Goal: Task Accomplishment & Management: Use online tool/utility

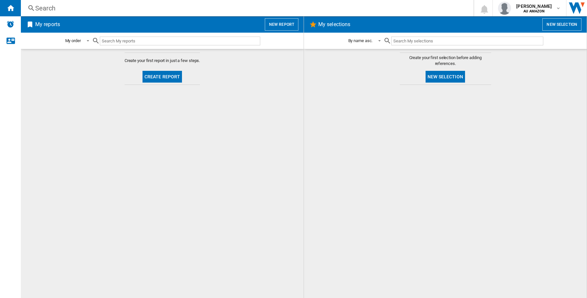
click at [278, 25] on button "New report" at bounding box center [282, 24] width 34 height 12
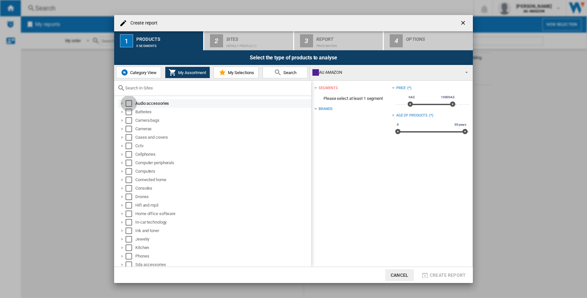
click at [129, 102] on div "Select" at bounding box center [129, 103] width 7 height 7
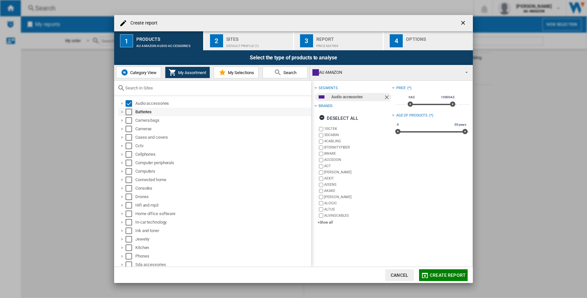
click at [129, 108] on div "Batteries" at bounding box center [214, 112] width 193 height 8
click at [126, 121] on div "Select" at bounding box center [129, 120] width 7 height 7
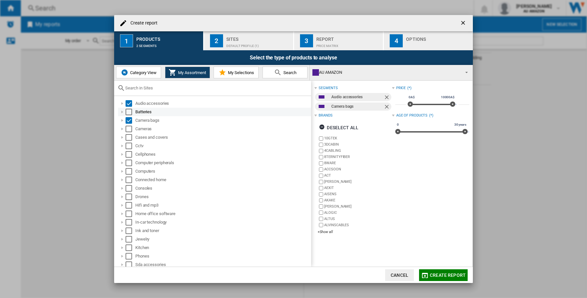
click at [127, 111] on div "Select" at bounding box center [129, 112] width 7 height 7
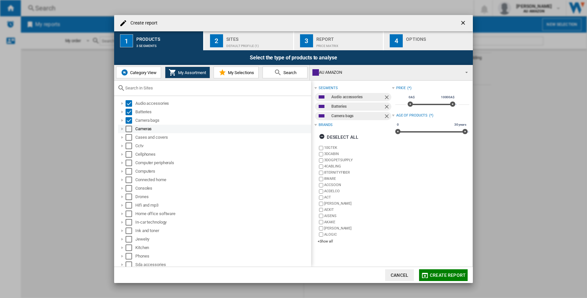
click at [130, 129] on div "Select" at bounding box center [129, 129] width 7 height 7
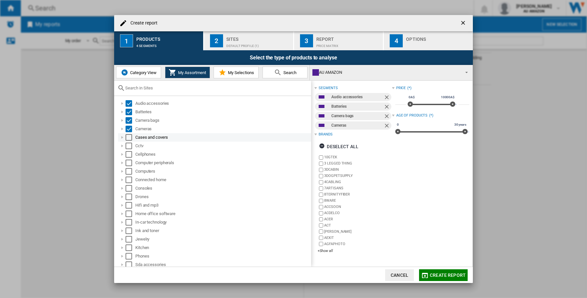
click at [130, 137] on div "Select" at bounding box center [129, 137] width 7 height 7
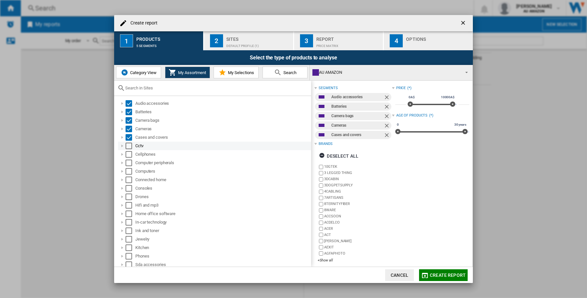
click at [131, 145] on div "Select" at bounding box center [129, 146] width 7 height 7
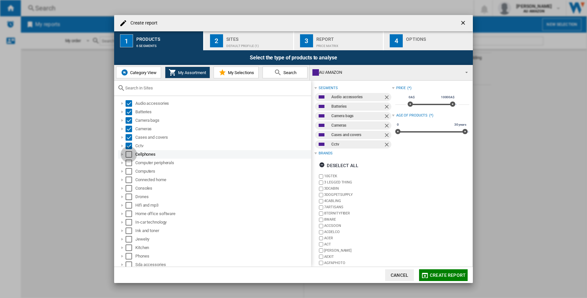
click at [130, 154] on div "Select" at bounding box center [129, 154] width 7 height 7
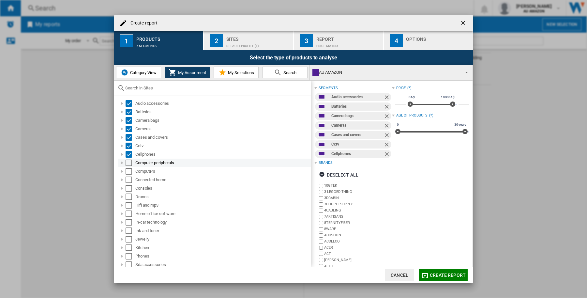
click at [126, 162] on div "Select" at bounding box center [129, 162] width 7 height 7
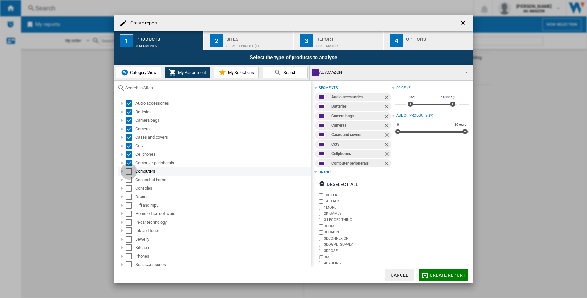
click at [129, 172] on div "Select" at bounding box center [129, 171] width 7 height 7
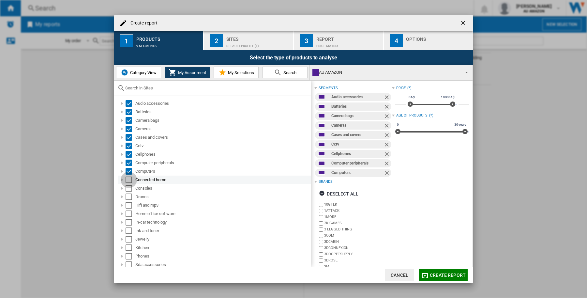
click at [129, 181] on div "Select" at bounding box center [129, 179] width 7 height 7
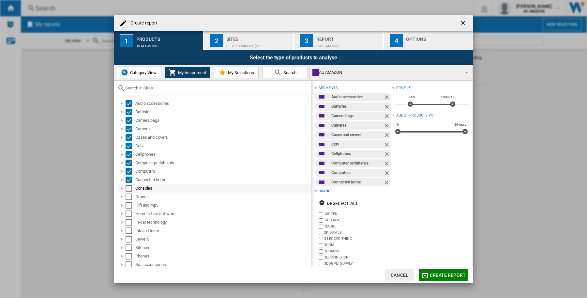
click at [129, 190] on div "Select" at bounding box center [129, 188] width 7 height 7
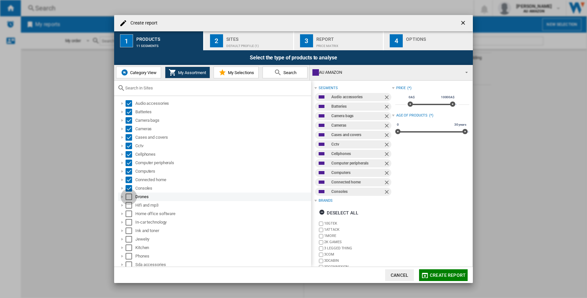
click at [129, 199] on div "Select" at bounding box center [129, 196] width 7 height 7
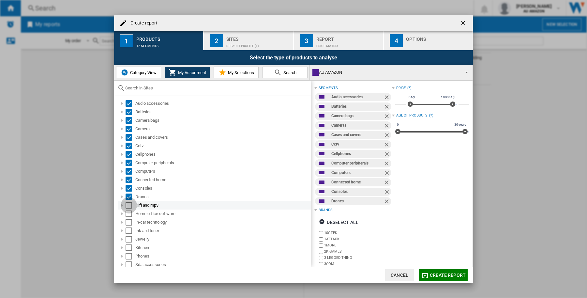
click at [128, 208] on div "Select" at bounding box center [129, 205] width 7 height 7
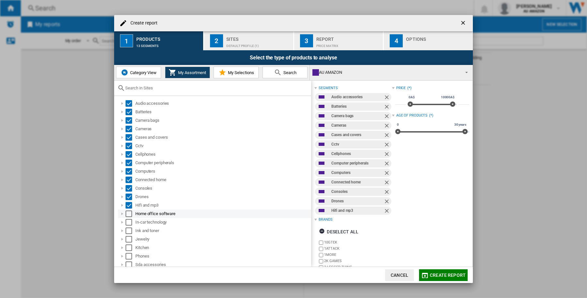
click at [128, 214] on div "Select" at bounding box center [129, 213] width 7 height 7
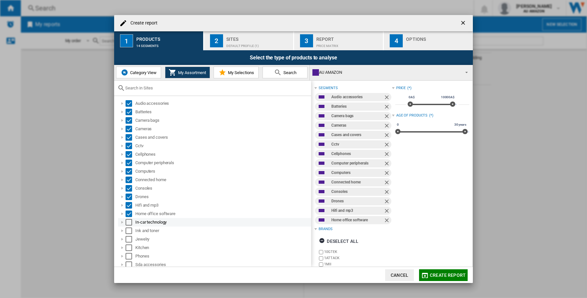
click at [128, 221] on div "Select" at bounding box center [129, 222] width 7 height 7
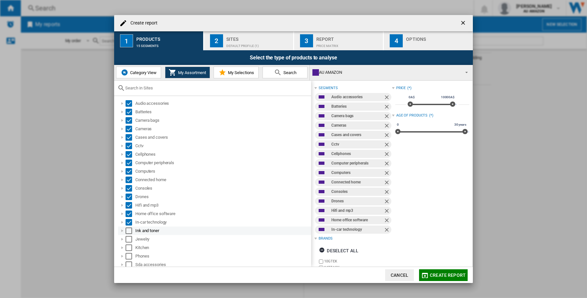
click at [128, 229] on div "Select" at bounding box center [129, 230] width 7 height 7
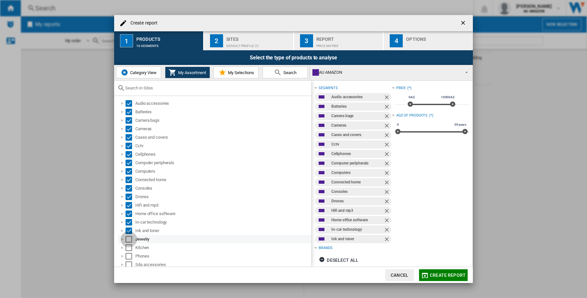
click at [129, 237] on div "Select" at bounding box center [129, 239] width 7 height 7
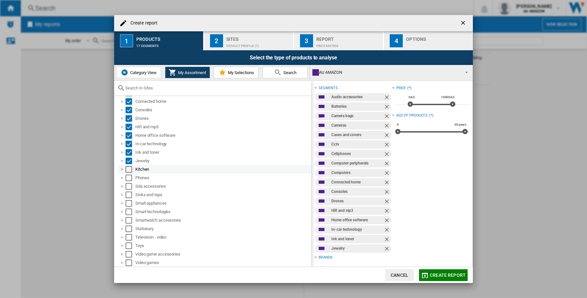
click at [131, 167] on div "Select" at bounding box center [129, 169] width 7 height 7
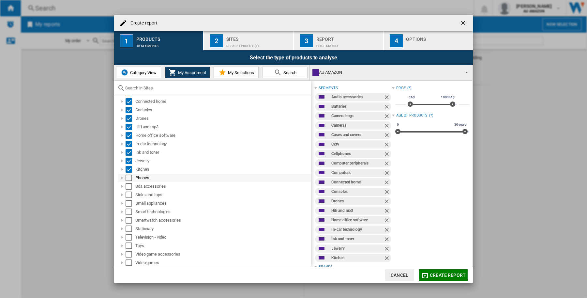
drag, startPoint x: 130, startPoint y: 175, endPoint x: 129, endPoint y: 187, distance: 11.8
click at [130, 175] on div "Select" at bounding box center [129, 178] width 7 height 7
click at [129, 187] on div "Select" at bounding box center [129, 186] width 7 height 7
click at [129, 198] on div "Select" at bounding box center [129, 194] width 7 height 7
click at [129, 193] on div "Select" at bounding box center [129, 194] width 7 height 7
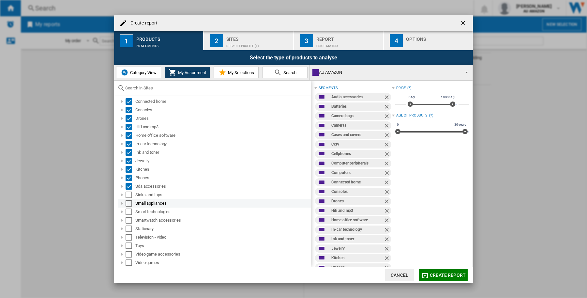
click at [127, 202] on div "Select" at bounding box center [129, 203] width 7 height 7
click at [131, 194] on div "Select" at bounding box center [129, 194] width 7 height 7
drag, startPoint x: 127, startPoint y: 211, endPoint x: 131, endPoint y: 218, distance: 7.7
click at [127, 210] on div "Select" at bounding box center [129, 211] width 7 height 7
click at [130, 220] on div "Select" at bounding box center [129, 220] width 7 height 7
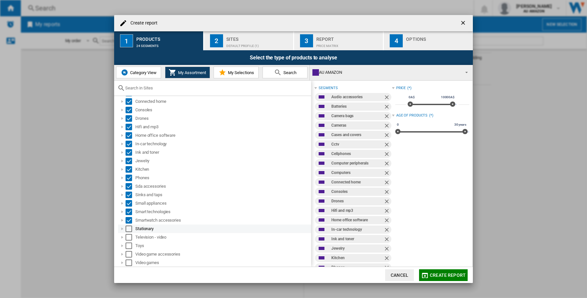
click at [128, 226] on div "Select" at bounding box center [129, 228] width 7 height 7
click at [127, 234] on div "Select" at bounding box center [129, 237] width 7 height 7
click at [129, 245] on div "Select" at bounding box center [129, 245] width 7 height 7
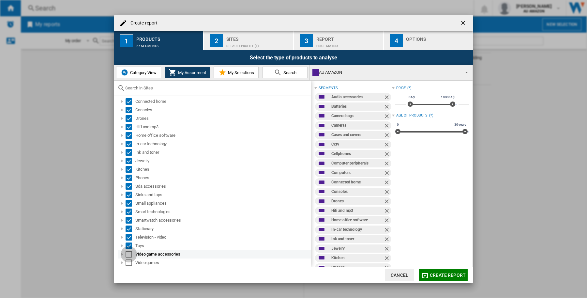
click at [129, 252] on div "Select" at bounding box center [129, 254] width 7 height 7
click at [130, 259] on div "Select" at bounding box center [129, 262] width 7 height 7
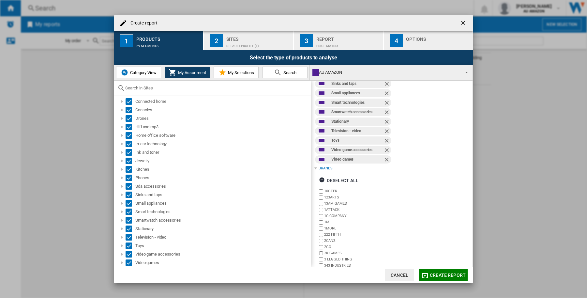
scroll to position [231, 0]
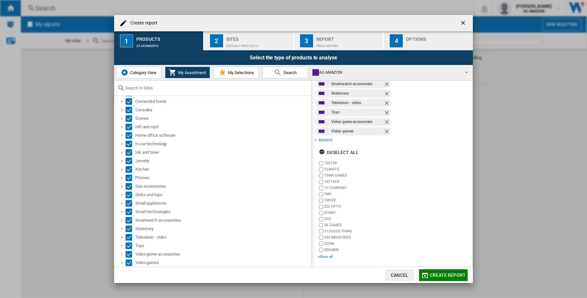
click at [331, 255] on div "+Show all" at bounding box center [355, 256] width 74 height 5
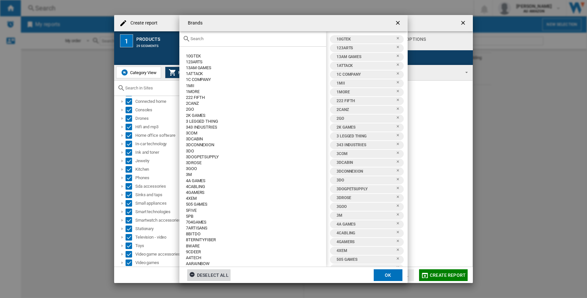
click at [205, 273] on div "Deselect all" at bounding box center [208, 275] width 39 height 12
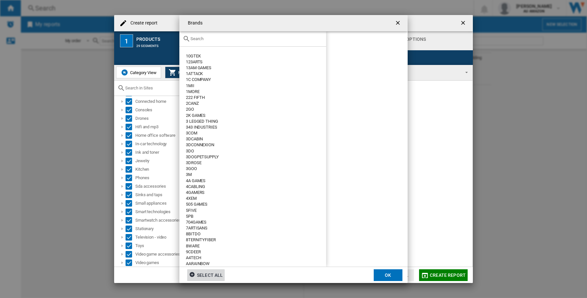
click at [205, 41] on input "text" at bounding box center [256, 38] width 132 height 5
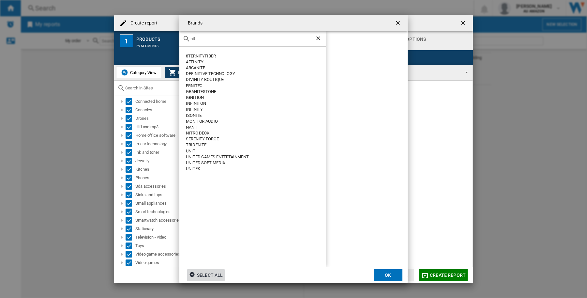
type input "nit"
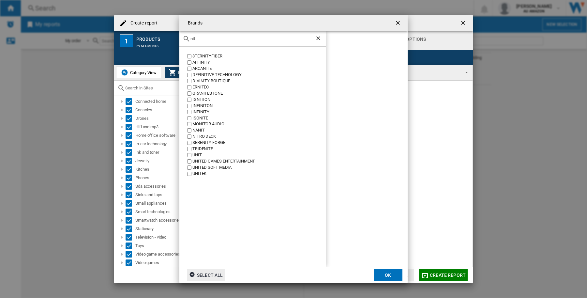
click at [459, 22] on div "Brands nit 8TERNITYFIBER AFFINITY ARCANITE DEFINITIVE TECHNOLOGY DIVINITY BOUTI…" at bounding box center [293, 149] width 587 height 298
click at [399, 22] on ng-md-icon "getI18NText('BUTTONS.CLOSE_DIALOG')" at bounding box center [399, 24] width 8 height 8
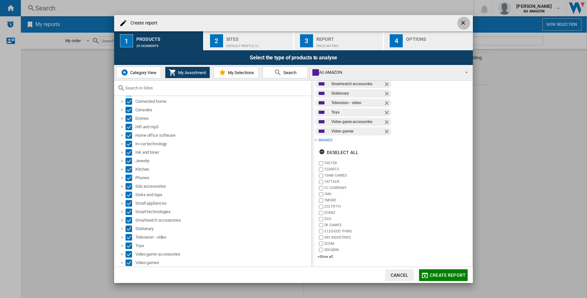
drag, startPoint x: 463, startPoint y: 20, endPoint x: 511, endPoint y: 8, distance: 49.5
click at [463, 20] on ng-md-icon "getI18NText('BUTTONS.CLOSE_DIALOG')" at bounding box center [464, 24] width 8 height 8
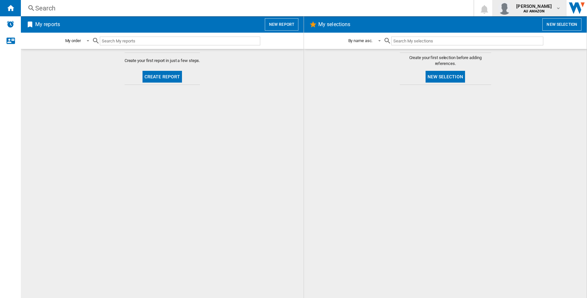
click at [524, 4] on span "[PERSON_NAME]" at bounding box center [534, 6] width 36 height 7
click at [532, 56] on button "Logout" at bounding box center [519, 57] width 63 height 13
